Goal: Information Seeking & Learning: Learn about a topic

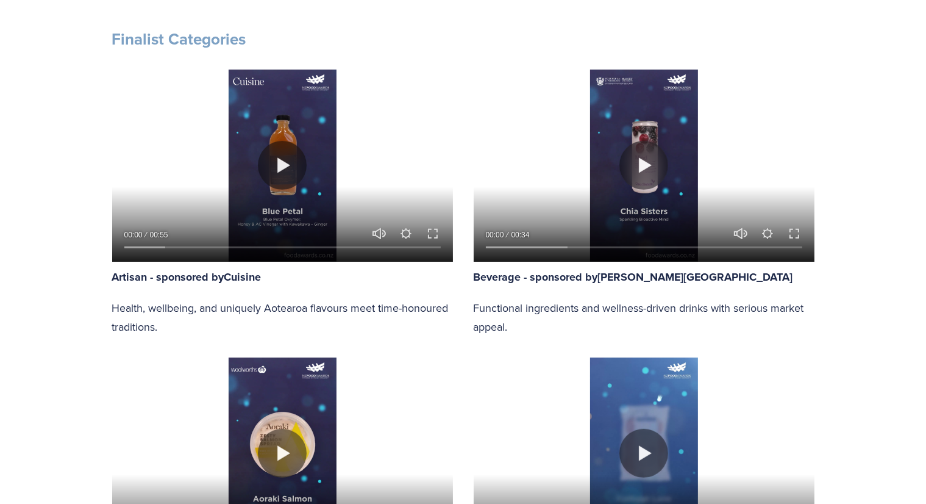
scroll to position [671, 0]
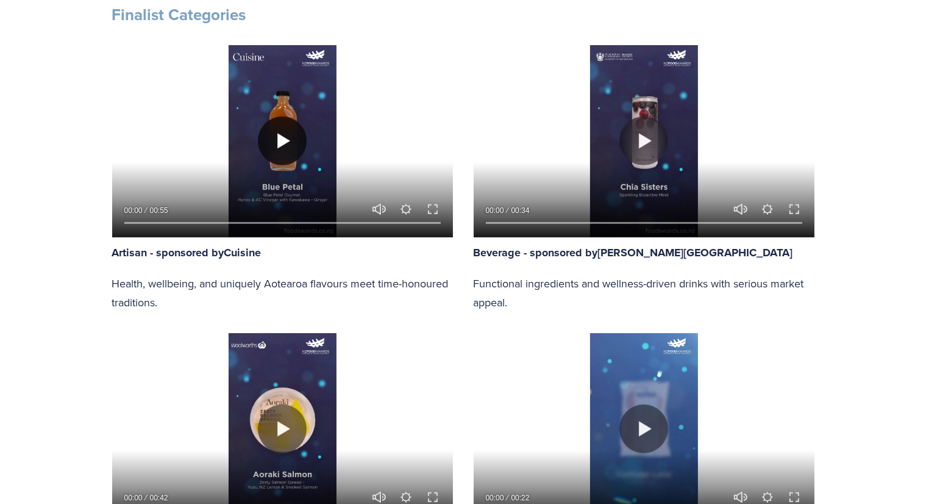
click at [282, 149] on button "Play" at bounding box center [282, 140] width 49 height 49
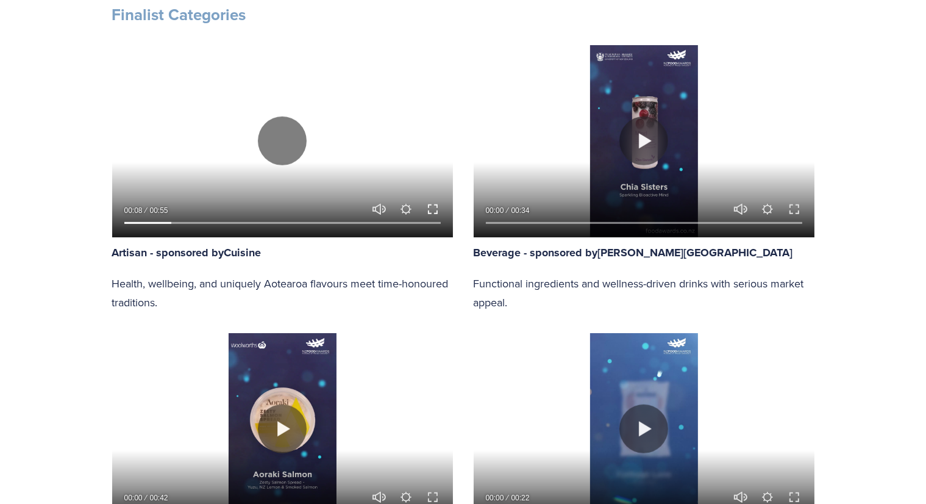
click at [432, 210] on button "Exit fullscreen Enter fullscreen" at bounding box center [433, 209] width 15 height 15
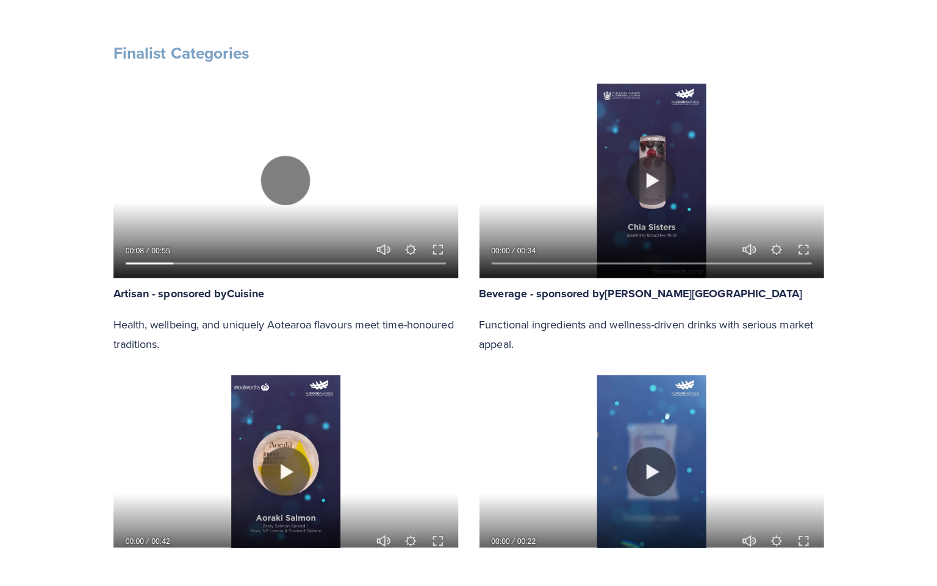
scroll to position [732, 0]
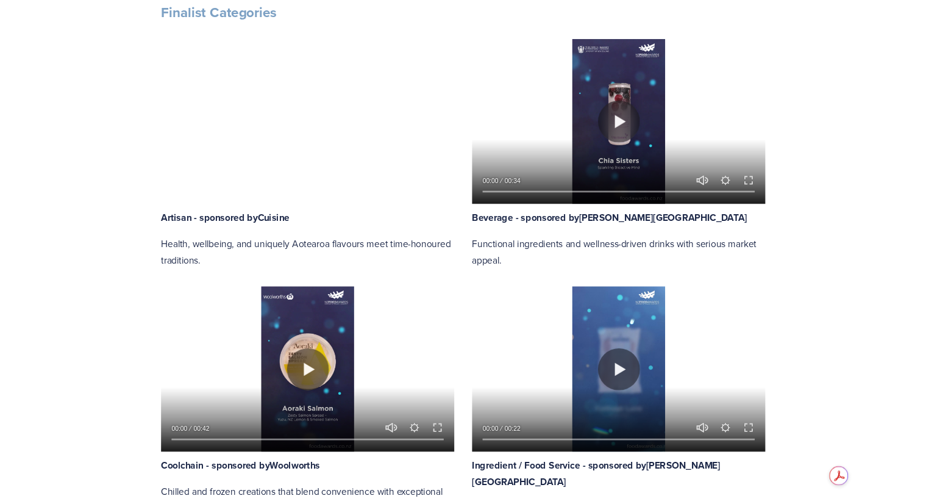
scroll to position [671, 0]
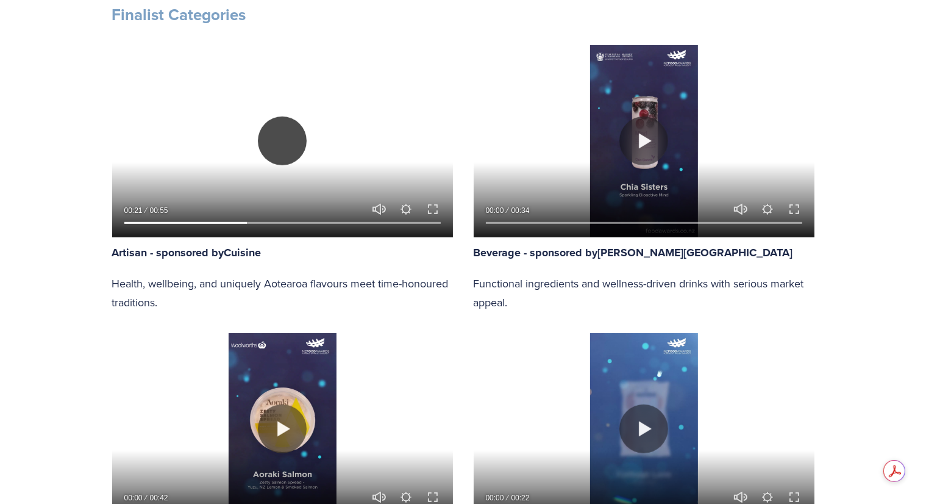
click at [281, 145] on button "Play" at bounding box center [282, 140] width 49 height 49
type input "39.23"
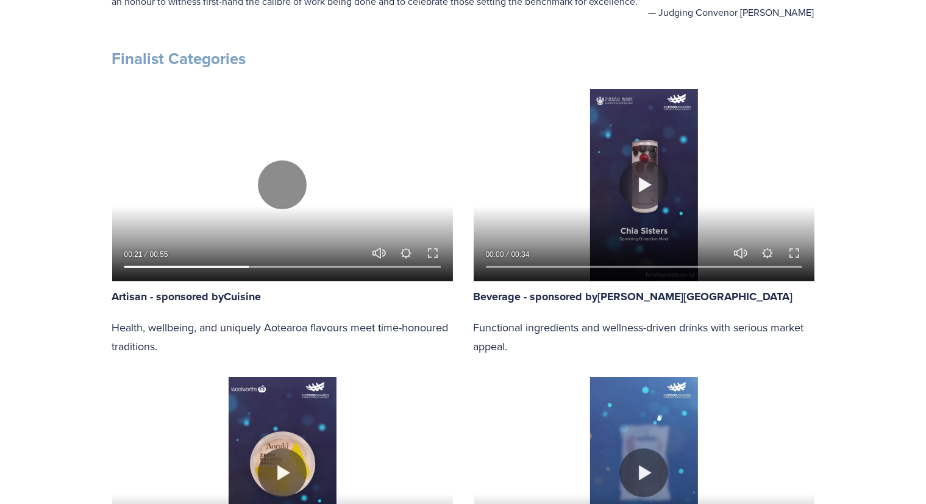
scroll to position [610, 0]
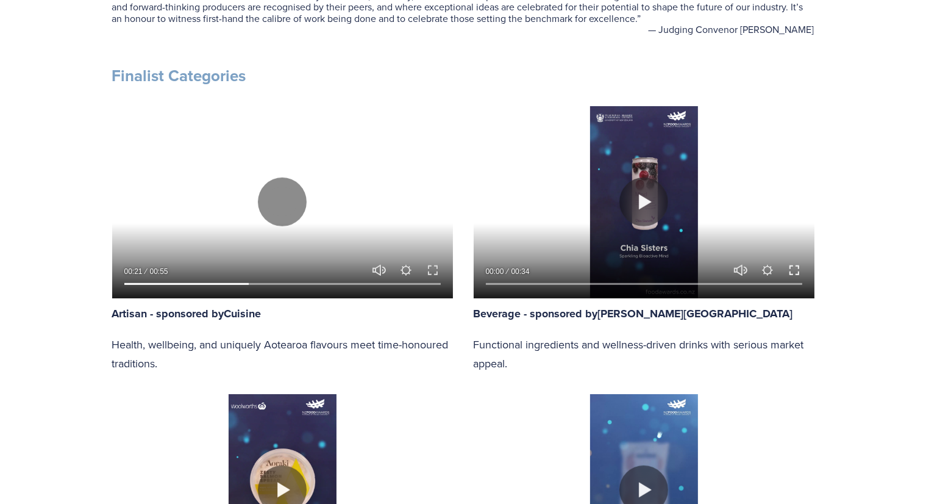
click at [795, 264] on button "Exit fullscreen Enter fullscreen" at bounding box center [794, 270] width 15 height 15
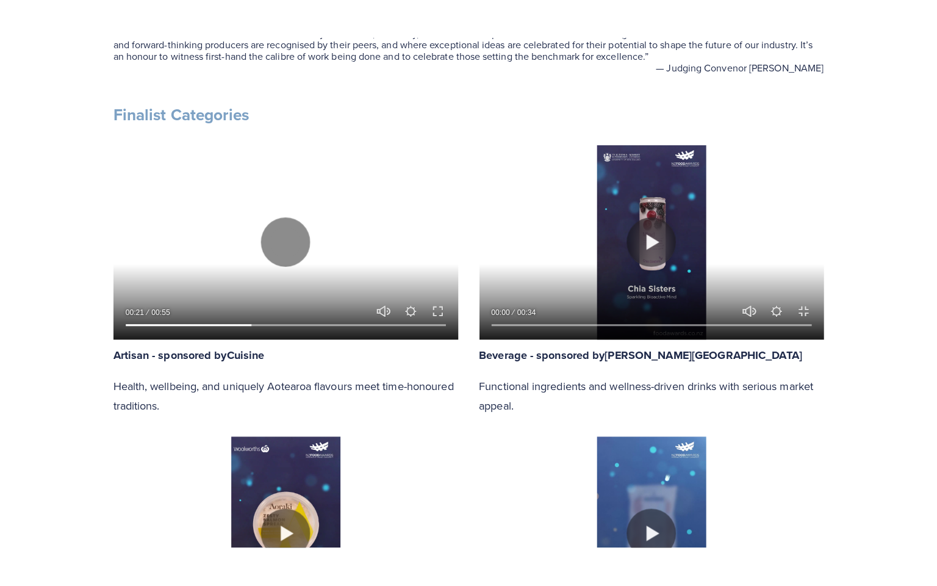
scroll to position [671, 0]
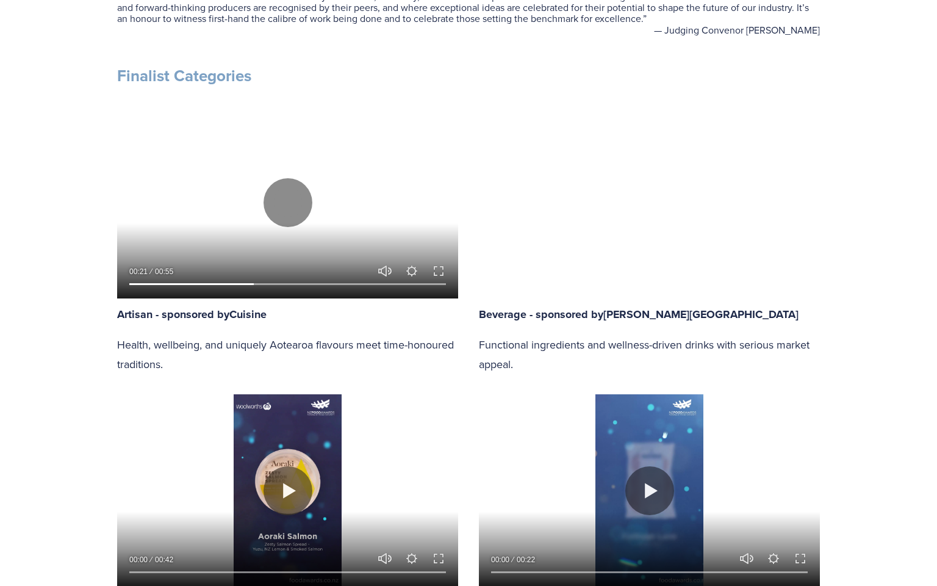
type input "21.57"
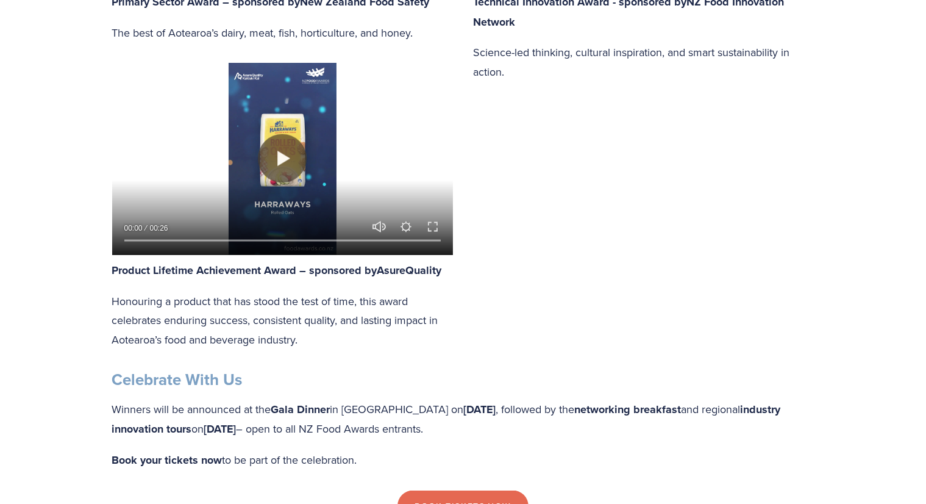
scroll to position [1796, 0]
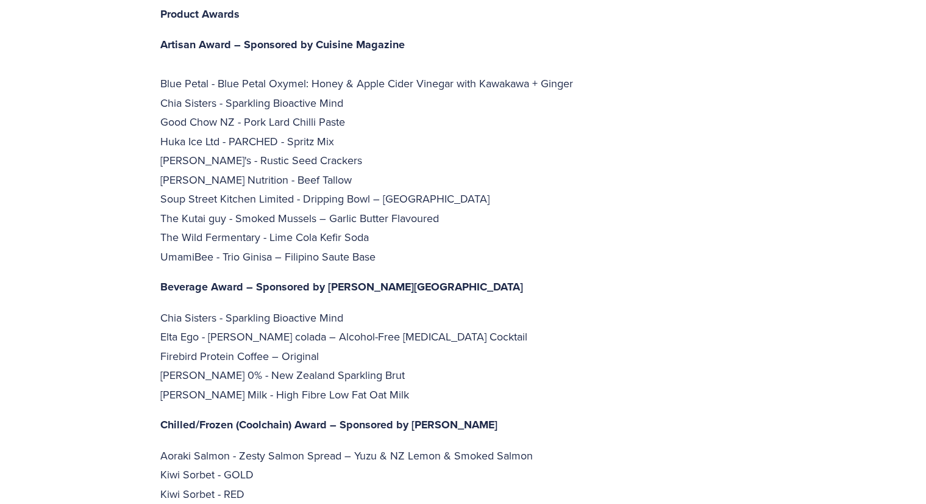
scroll to position [2684, 0]
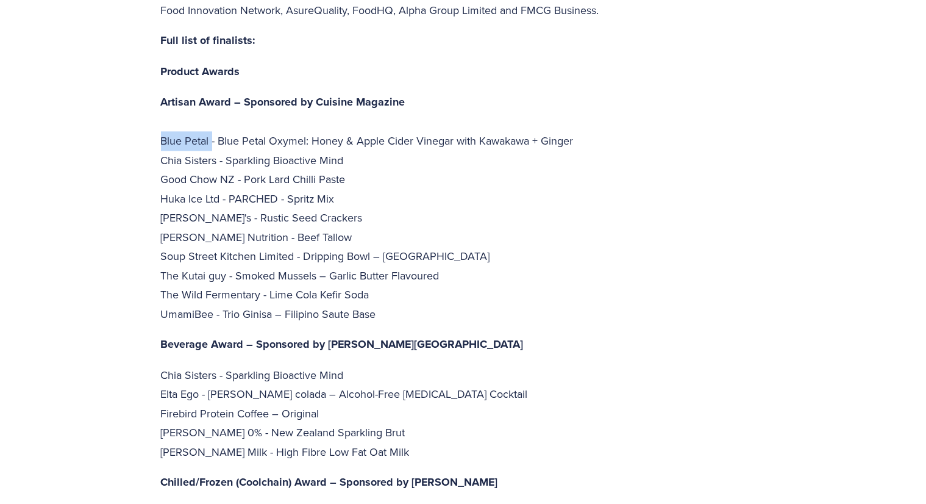
drag, startPoint x: 162, startPoint y: 82, endPoint x: 211, endPoint y: 84, distance: 48.8
click at [211, 92] on p "Artisan Award – Sponsored by Cuisine Magazine Blue Petal - Blue Petal Oxymel: H…" at bounding box center [463, 207] width 605 height 231
drag, startPoint x: 234, startPoint y: 120, endPoint x: 157, endPoint y: 124, distance: 76.9
click at [157, 124] on div "“Likewise, [PERSON_NAME] continues to hold prime position in the agricultural, …" at bounding box center [464, 253] width 626 height 2399
drag, startPoint x: 221, startPoint y: 145, endPoint x: 162, endPoint y: 144, distance: 58.6
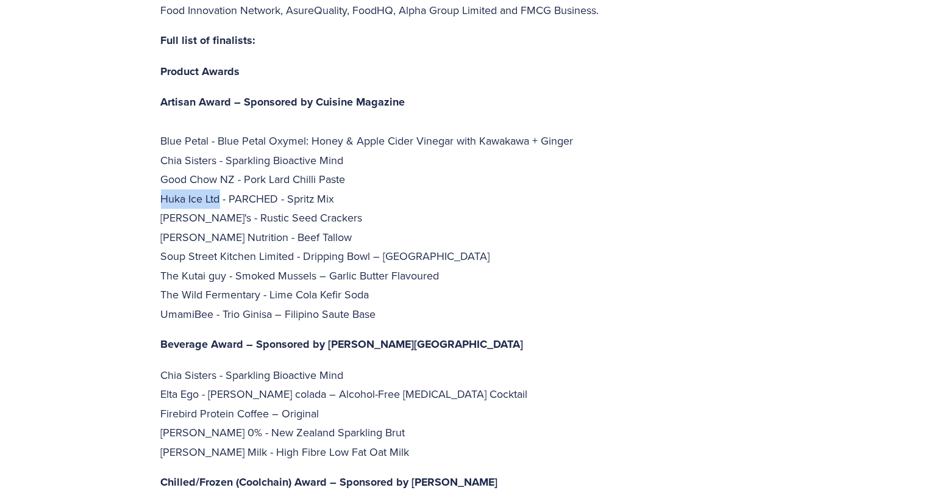
click at [162, 144] on p "Artisan Award – Sponsored by Cuisine Magazine Blue Petal - Blue Petal Oxymel: H…" at bounding box center [463, 207] width 605 height 231
drag, startPoint x: 184, startPoint y: 162, endPoint x: 160, endPoint y: 162, distance: 23.2
click at [161, 162] on p "Artisan Award – Sponsored by Cuisine Magazine Blue Petal - Blue Petal Oxymel: H…" at bounding box center [463, 207] width 605 height 231
drag, startPoint x: 246, startPoint y: 181, endPoint x: 162, endPoint y: 181, distance: 84.8
click at [162, 181] on p "Artisan Award – Sponsored by Cuisine Magazine Blue Petal - Blue Petal Oxymel: H…" at bounding box center [463, 207] width 605 height 231
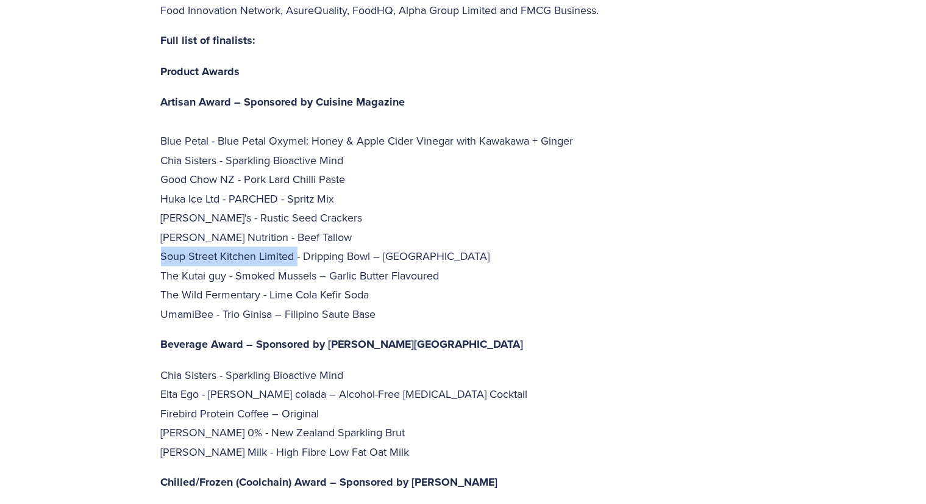
drag, startPoint x: 296, startPoint y: 196, endPoint x: 156, endPoint y: 197, distance: 140.3
click at [156, 197] on div "“Likewise, [PERSON_NAME] continues to hold prime position in the agricultural, …" at bounding box center [464, 253] width 626 height 2399
drag, startPoint x: 205, startPoint y: 220, endPoint x: 150, endPoint y: 220, distance: 54.9
click at [151, 220] on div "“Likewise, [PERSON_NAME] continues to hold prime position in the agricultural, …" at bounding box center [464, 253] width 626 height 2399
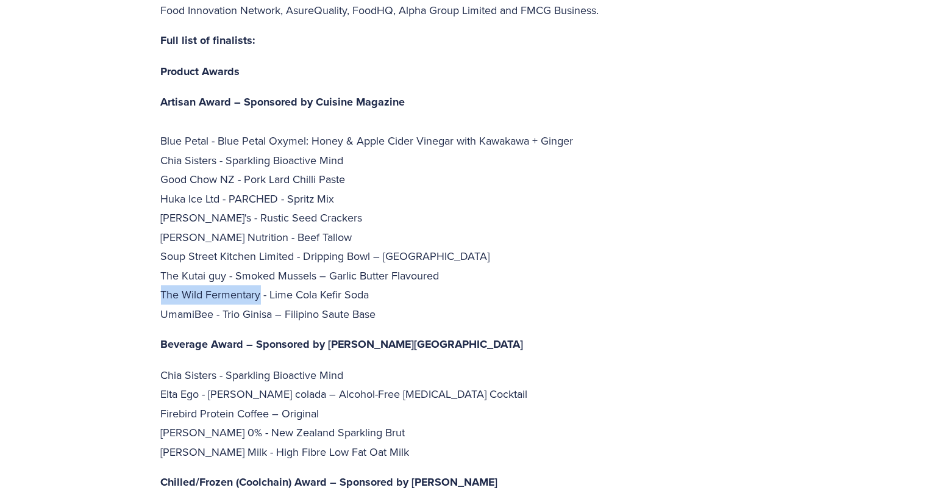
drag, startPoint x: 254, startPoint y: 241, endPoint x: 154, endPoint y: 240, distance: 100.0
click at [154, 240] on div "“Likewise, [PERSON_NAME] continues to hold prime position in the agricultural, …" at bounding box center [464, 253] width 626 height 2399
drag, startPoint x: 212, startPoint y: 259, endPoint x: 161, endPoint y: 259, distance: 51.2
click at [161, 259] on p "Artisan Award – Sponsored by Cuisine Magazine Blue Petal - Blue Petal Oxymel: H…" at bounding box center [463, 207] width 605 height 231
click at [344, 262] on p "Artisan Award – Sponsored by Cuisine Magazine Blue Petal - Blue Petal Oxymel: H…" at bounding box center [463, 207] width 605 height 231
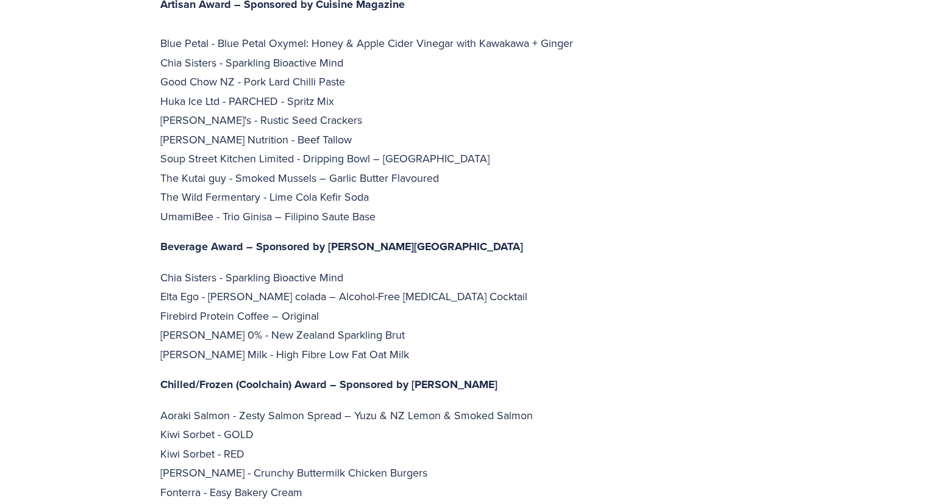
scroll to position [2806, 0]
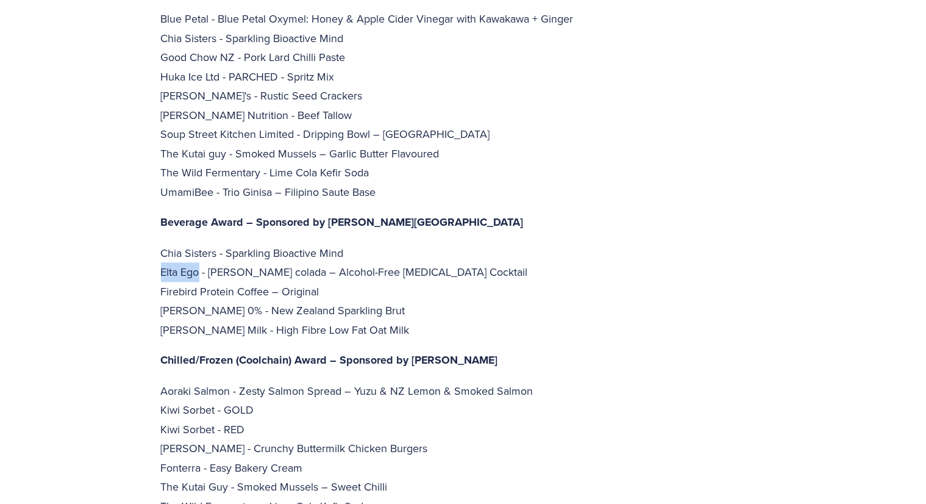
drag, startPoint x: 199, startPoint y: 216, endPoint x: 162, endPoint y: 213, distance: 37.3
click at [162, 243] on p "Chia Sisters - Sparkling Bioactive Mind Elta Ego - [PERSON_NAME] colada – Alcoh…" at bounding box center [463, 291] width 605 height 96
drag, startPoint x: 267, startPoint y: 233, endPoint x: 156, endPoint y: 234, distance: 110.4
click at [156, 234] on div "“Likewise, [PERSON_NAME] continues to hold prime position in the agricultural, …" at bounding box center [464, 131] width 626 height 2399
click at [212, 252] on p "Chia Sisters - Sparkling Bioactive Mind Elta Ego - [PERSON_NAME] colada – Alcoh…" at bounding box center [463, 291] width 605 height 96
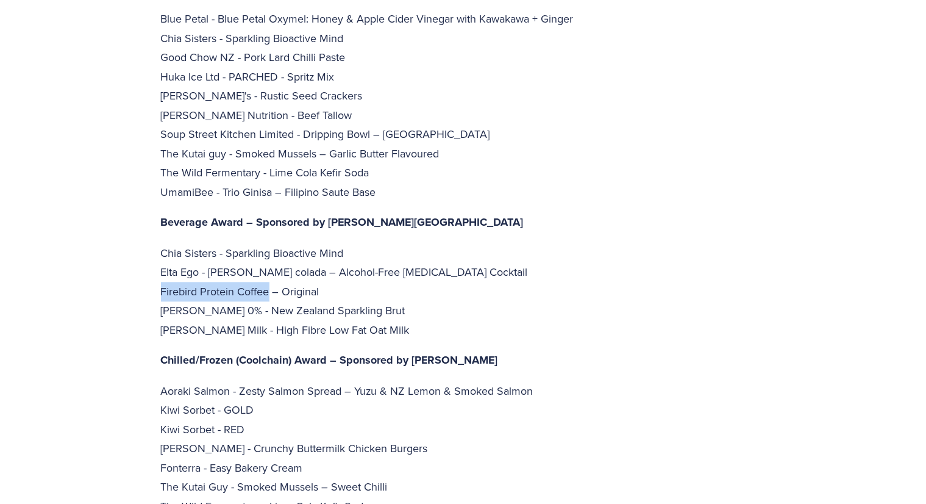
drag, startPoint x: 270, startPoint y: 233, endPoint x: 161, endPoint y: 232, distance: 109.2
click at [160, 233] on div "“Likewise, [PERSON_NAME] continues to hold prime position in the agricultural, …" at bounding box center [464, 131] width 626 height 2399
click at [466, 381] on p "Aoraki Salmon - Zesty Salmon Spread – Yuzu & NZ Lemon & Smoked Salmon Kiwi Sorb…" at bounding box center [463, 448] width 605 height 135
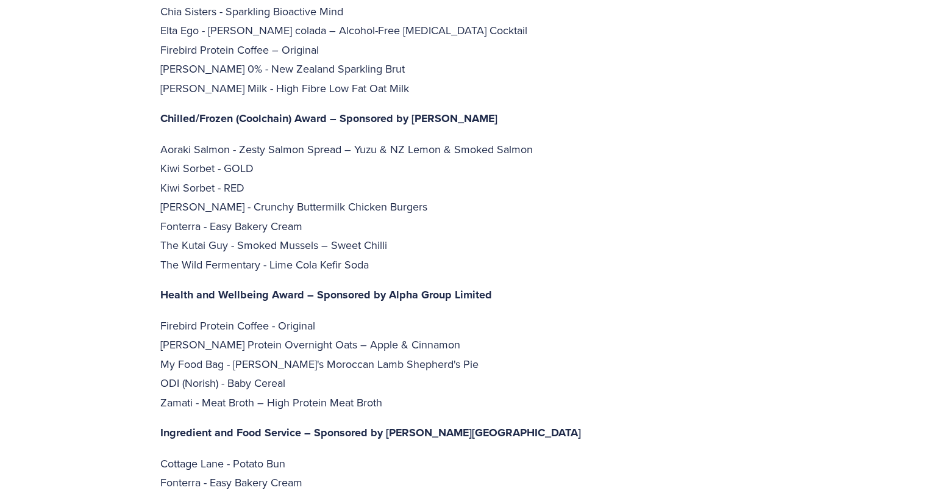
scroll to position [3050, 0]
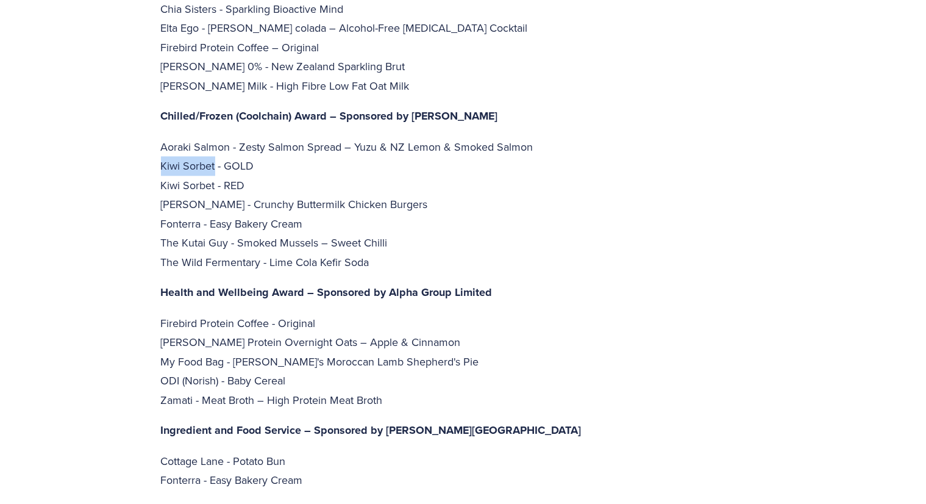
drag, startPoint x: 215, startPoint y: 110, endPoint x: 160, endPoint y: 106, distance: 55.7
drag, startPoint x: 202, startPoint y: 146, endPoint x: 155, endPoint y: 147, distance: 47.6
drag, startPoint x: 201, startPoint y: 165, endPoint x: 162, endPoint y: 166, distance: 39.1
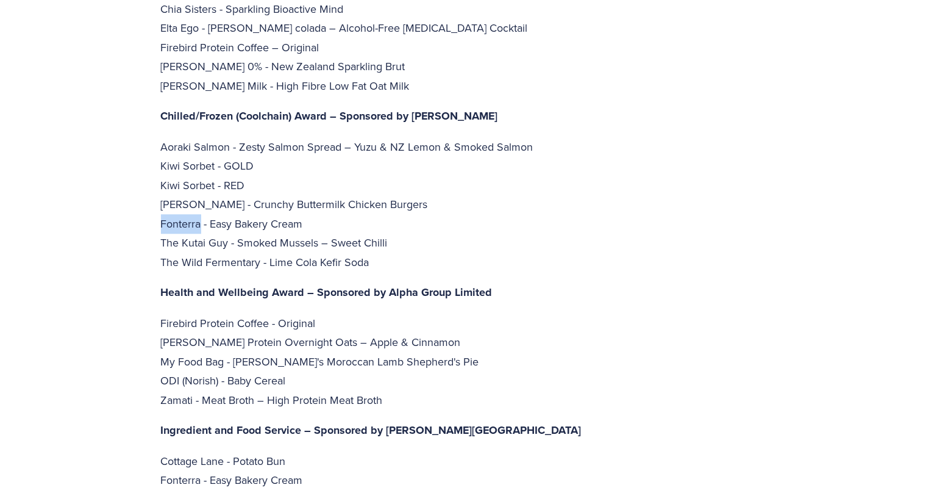
click at [162, 166] on p "Aoraki Salmon - Zesty Salmon Spread – Yuzu & NZ Lemon & Smoked Salmon Kiwi Sorb…" at bounding box center [463, 204] width 605 height 135
drag, startPoint x: 262, startPoint y: 206, endPoint x: 158, endPoint y: 206, distance: 103.7
click at [198, 314] on p "Firebird Protein Coffee - Original [PERSON_NAME] Protein Overnight Oats – Apple…" at bounding box center [463, 362] width 605 height 96
click at [178, 314] on p "Firebird Protein Coffee - Original [PERSON_NAME] Protein Overnight Oats – Apple…" at bounding box center [463, 362] width 605 height 96
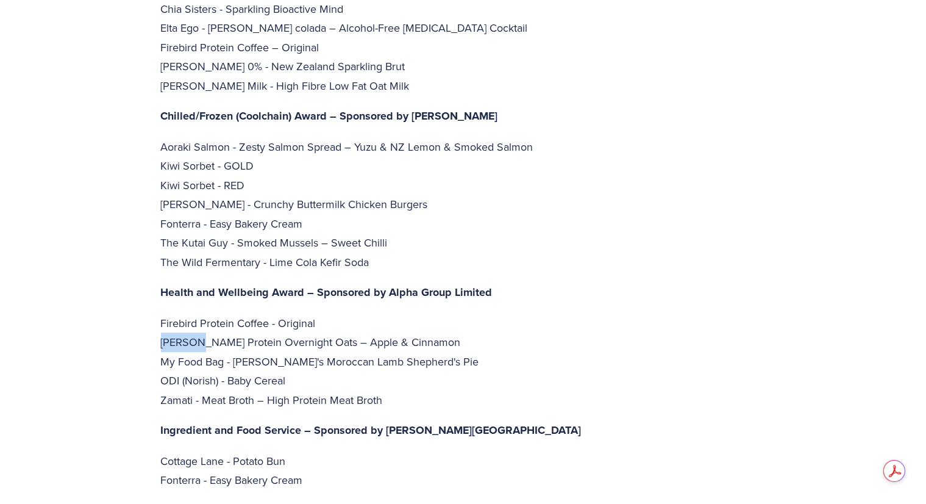
click at [178, 314] on p "Firebird Protein Coffee - Original [PERSON_NAME] Protein Overnight Oats – Apple…" at bounding box center [463, 362] width 605 height 96
drag, startPoint x: 223, startPoint y: 309, endPoint x: 152, endPoint y: 309, distance: 71.4
drag, startPoint x: 181, startPoint y: 323, endPoint x: 161, endPoint y: 320, distance: 19.7
click at [161, 320] on p "Firebird Protein Coffee - Original [PERSON_NAME] Protein Overnight Oats – Apple…" at bounding box center [463, 362] width 605 height 96
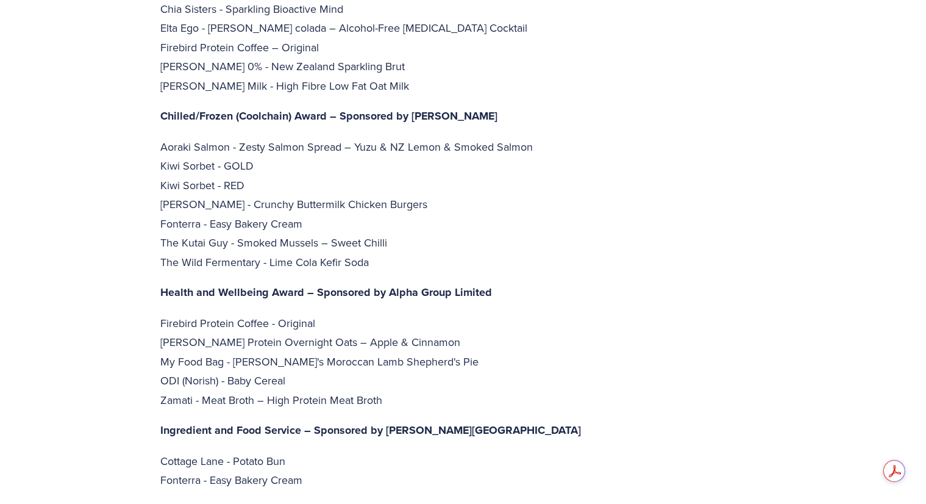
drag, startPoint x: 164, startPoint y: 320, endPoint x: 370, endPoint y: 296, distance: 206.9
click at [390, 314] on p "Firebird Protein Coffee - Original [PERSON_NAME] Protein Overnight Oats – Apple…" at bounding box center [463, 362] width 605 height 96
drag, startPoint x: 218, startPoint y: 318, endPoint x: 161, endPoint y: 324, distance: 57.6
drag, startPoint x: 196, startPoint y: 342, endPoint x: 139, endPoint y: 342, distance: 56.7
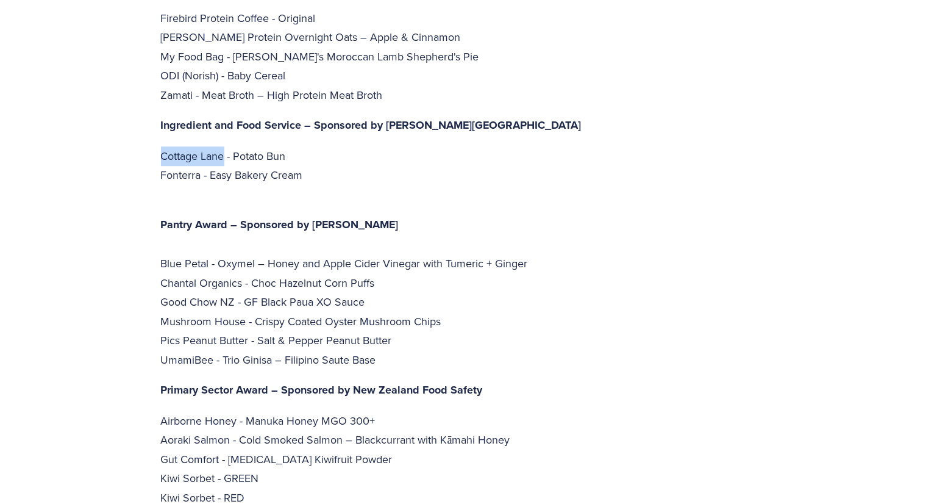
drag, startPoint x: 226, startPoint y: 99, endPoint x: 161, endPoint y: 99, distance: 64.7
click at [161, 146] on p "Cottage Lane - Potato Bun Fonterra - Easy Bakery Cream" at bounding box center [463, 165] width 605 height 38
drag, startPoint x: 243, startPoint y: 225, endPoint x: 152, endPoint y: 225, distance: 91.5
drag, startPoint x: 234, startPoint y: 245, endPoint x: 163, endPoint y: 245, distance: 71.4
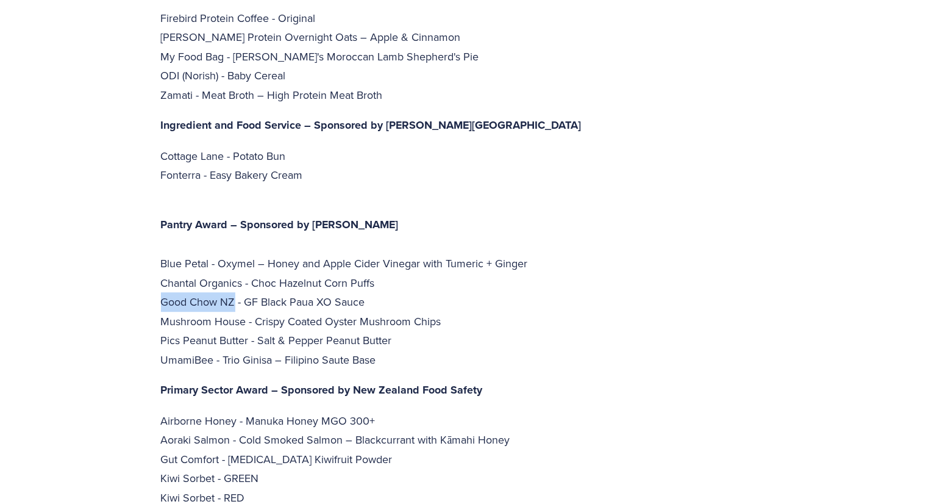
click at [163, 245] on p "Pantry Award – Sponsored by Woolworths Blue Petal - Oxymel – Honey and Apple Ci…" at bounding box center [463, 283] width 605 height 174
drag, startPoint x: 246, startPoint y: 263, endPoint x: 158, endPoint y: 262, distance: 87.8
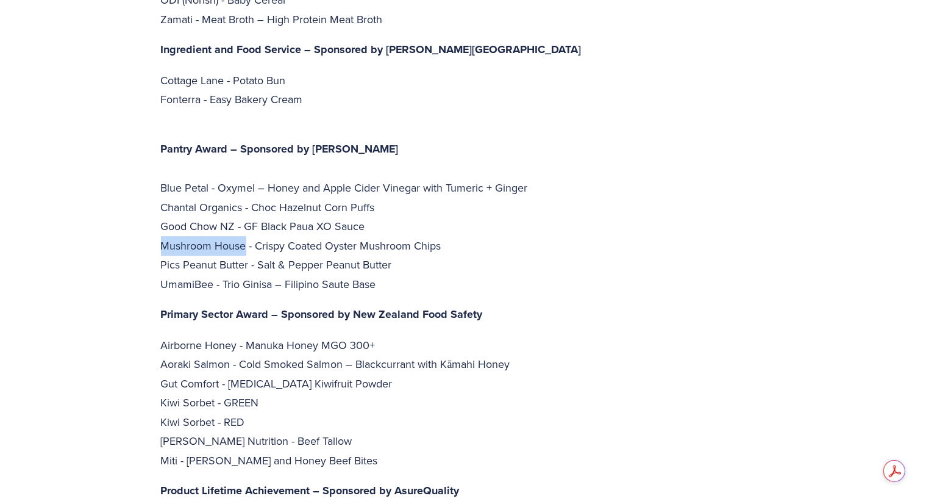
scroll to position [3538, 0]
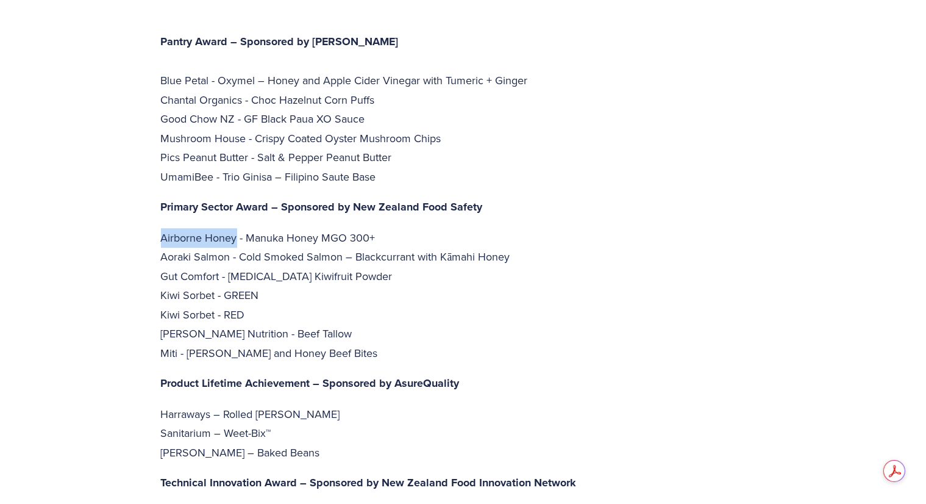
drag, startPoint x: 237, startPoint y: 182, endPoint x: 161, endPoint y: 182, distance: 75.6
click at [161, 228] on p "Airborne Honey - Manuka Honey MGO 300+ Aoraki Salmon - Cold Smoked Salmon – Bla…" at bounding box center [463, 295] width 605 height 135
drag, startPoint x: 223, startPoint y: 216, endPoint x: 155, endPoint y: 216, distance: 68.3
click at [248, 276] on p "Airborne Honey - Manuka Honey MGO 300+ Aoraki Salmon - Cold Smoked Salmon – Bla…" at bounding box center [463, 295] width 605 height 135
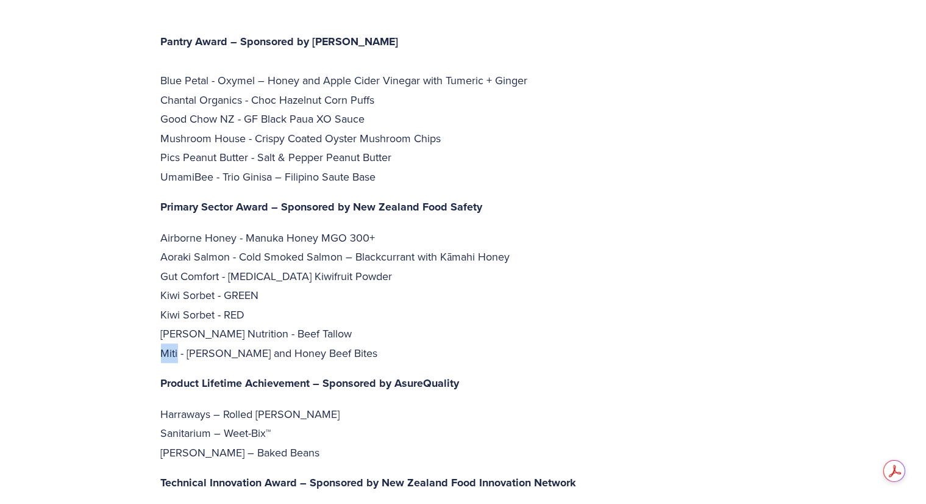
drag, startPoint x: 179, startPoint y: 293, endPoint x: 159, endPoint y: 293, distance: 20.1
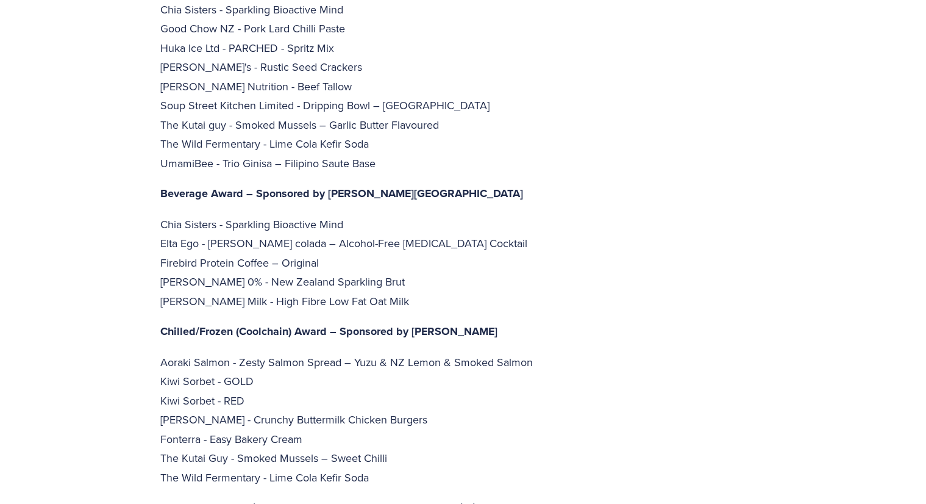
scroll to position [2867, 0]
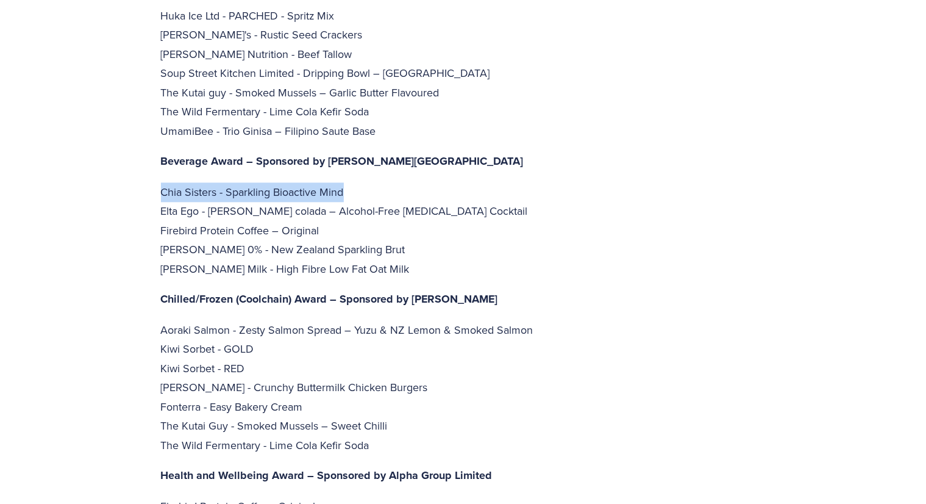
drag, startPoint x: 368, startPoint y: 132, endPoint x: 154, endPoint y: 137, distance: 214.8
click at [154, 137] on div "“Likewise, [PERSON_NAME] continues to hold prime position in the agricultural, …" at bounding box center [464, 70] width 626 height 2399
drag, startPoint x: 173, startPoint y: 139, endPoint x: 647, endPoint y: 178, distance: 475.5
click at [647, 182] on p "Chia Sisters - Sparkling Bioactive Mind Elta Ego - [PERSON_NAME] colada – Alcoh…" at bounding box center [463, 230] width 605 height 96
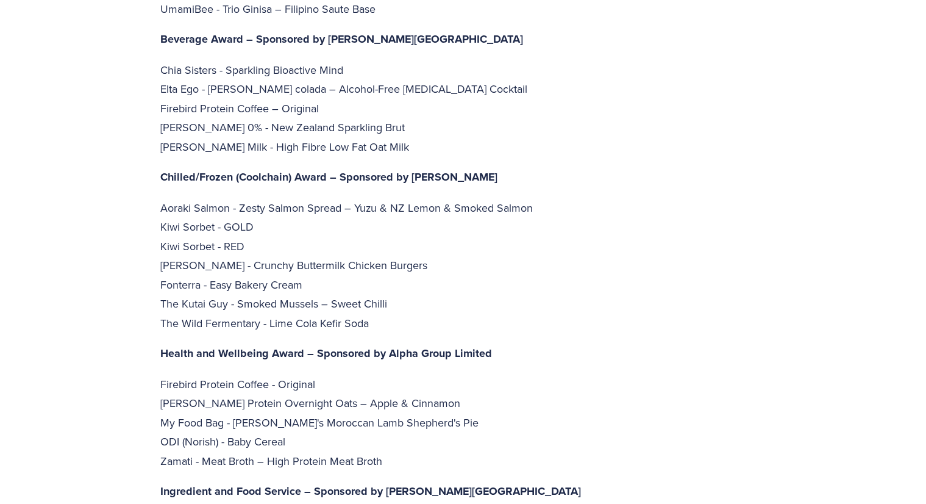
scroll to position [2806, 0]
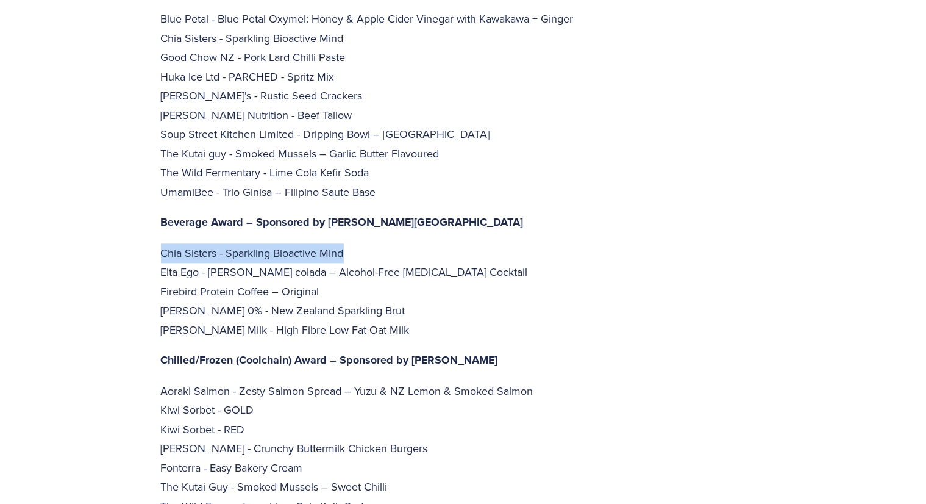
drag, startPoint x: 354, startPoint y: 195, endPoint x: 162, endPoint y: 201, distance: 192.2
click at [162, 243] on p "Chia Sisters - Sparkling Bioactive Mind Elta Ego - [PERSON_NAME] colada – Alcoh…" at bounding box center [463, 291] width 605 height 96
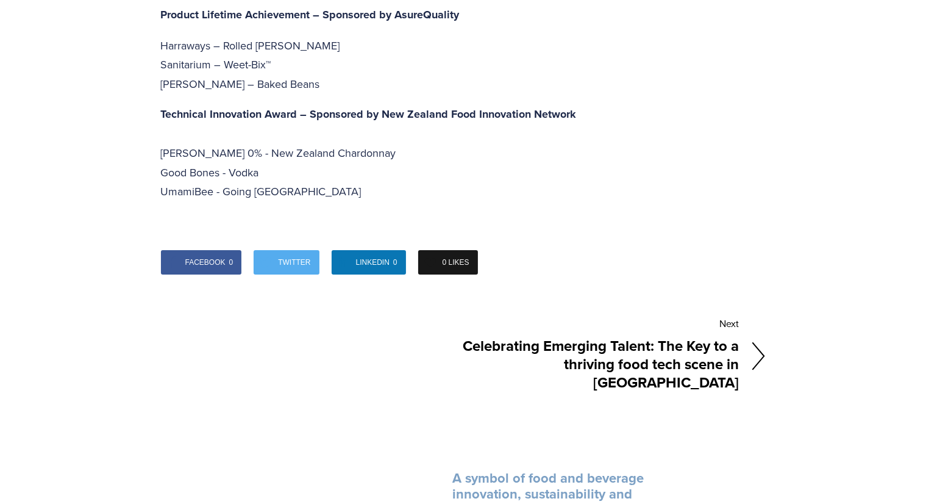
scroll to position [3782, 0]
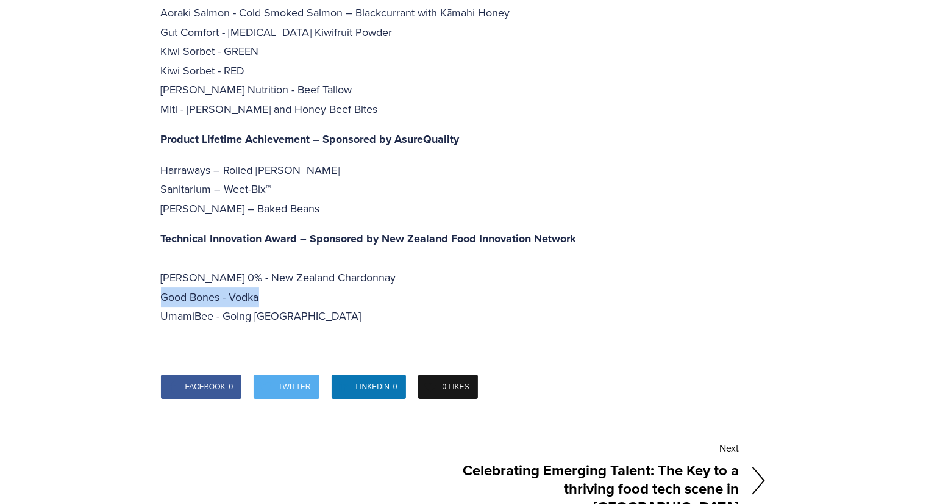
drag, startPoint x: 262, startPoint y: 239, endPoint x: 154, endPoint y: 239, distance: 107.3
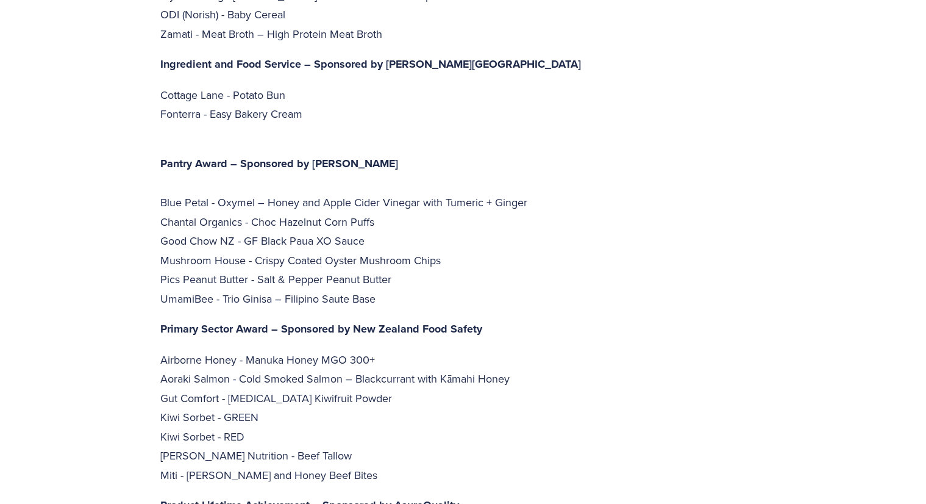
click at [734, 238] on p "Pantry Award – Sponsored by Woolworths Blue Petal - Oxymel – Honey and Apple Ci…" at bounding box center [463, 222] width 605 height 174
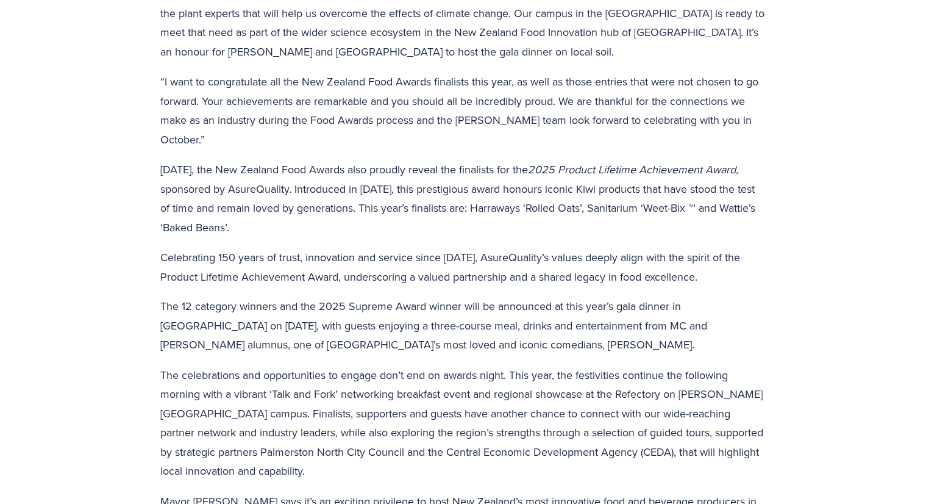
scroll to position [2074, 0]
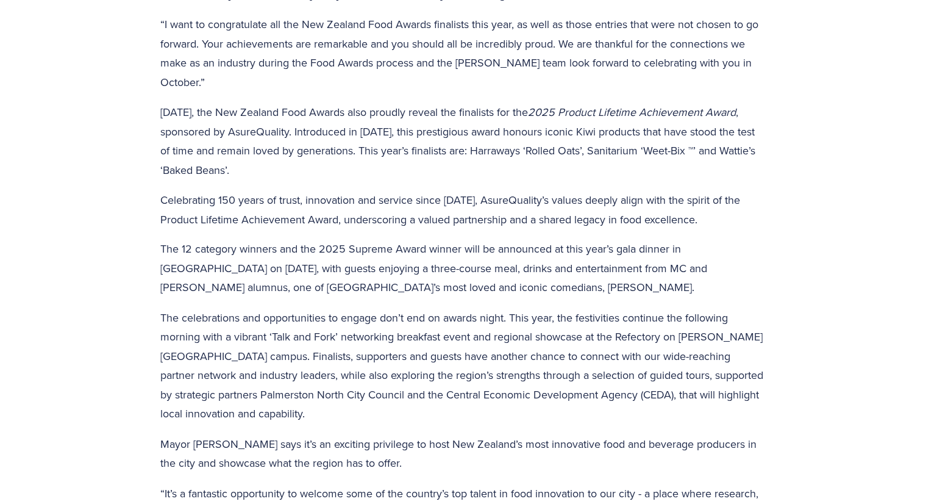
click at [531, 240] on p "The 12 category winners and the 2025 Supreme Award winner will be announced at …" at bounding box center [463, 269] width 605 height 58
